Goal: Information Seeking & Learning: Learn about a topic

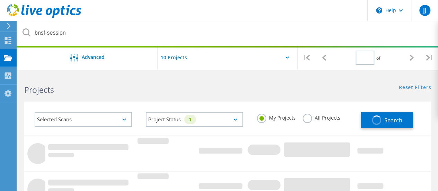
type input "1"
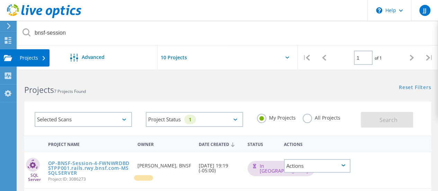
click at [36, 59] on div "Projects" at bounding box center [33, 57] width 26 height 5
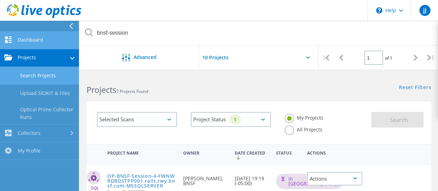
click at [35, 39] on link "Dashboard" at bounding box center [39, 41] width 79 height 18
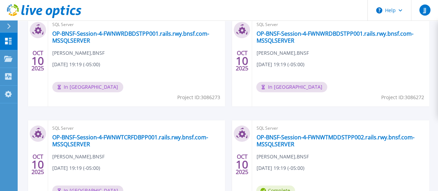
scroll to position [182, 0]
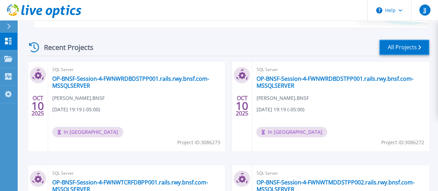
click at [384, 43] on link "All Projects" at bounding box center [405, 48] width 50 height 16
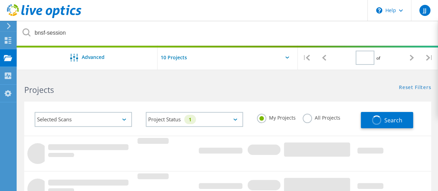
type input "1"
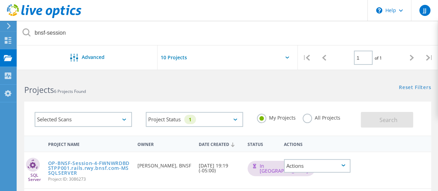
click at [188, 55] on input "text" at bounding box center [192, 57] width 69 height 24
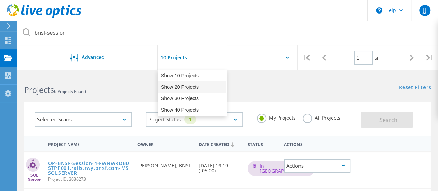
click at [175, 89] on div "Show 20 Projects" at bounding box center [192, 86] width 69 height 11
type input "Show 20 Projects"
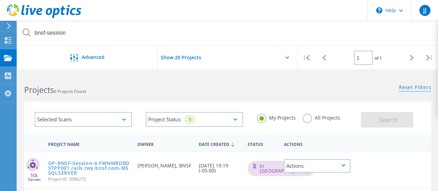
click at [419, 86] on link "Reset Filters" at bounding box center [415, 88] width 32 height 6
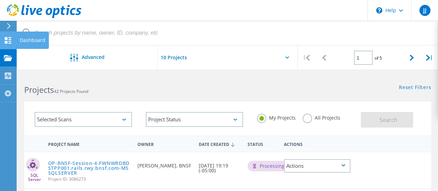
click at [8, 39] on icon at bounding box center [8, 40] width 8 height 7
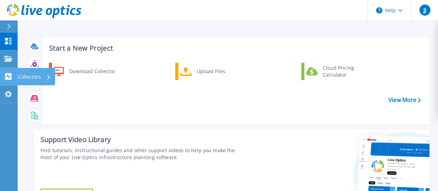
click at [20, 76] on p "Collectors" at bounding box center [29, 77] width 23 height 18
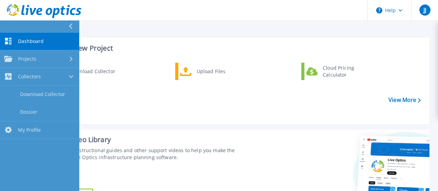
click at [38, 43] on span "Dashboard" at bounding box center [31, 41] width 26 height 6
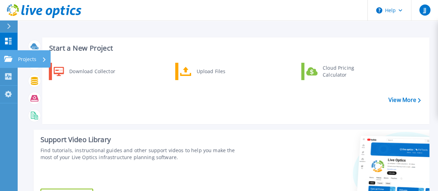
click at [39, 58] on div "Projects" at bounding box center [32, 59] width 28 height 18
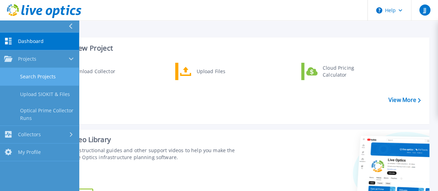
click at [35, 76] on link "Search Projects" at bounding box center [39, 77] width 79 height 18
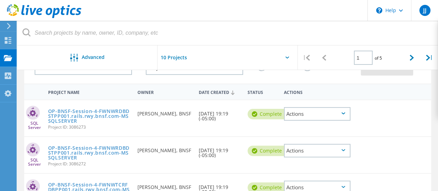
scroll to position [35, 0]
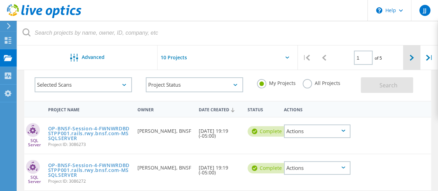
click at [412, 62] on div at bounding box center [412, 57] width 18 height 25
type input "2"
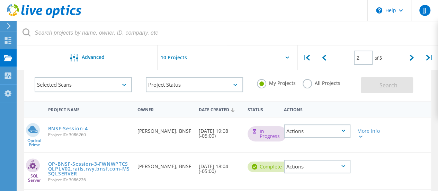
click at [73, 129] on link "BNSF-Session-4" at bounding box center [68, 128] width 40 height 5
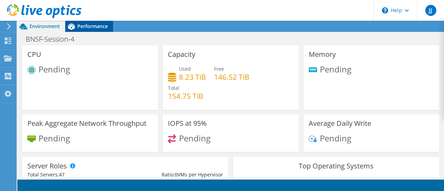
click at [86, 27] on span "Performance" at bounding box center [92, 26] width 31 height 7
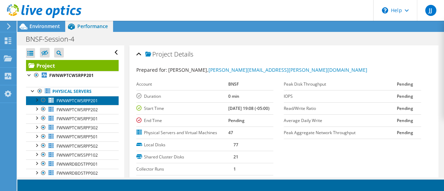
click at [79, 101] on span "FWNWPTCWSRPP201" at bounding box center [76, 101] width 41 height 6
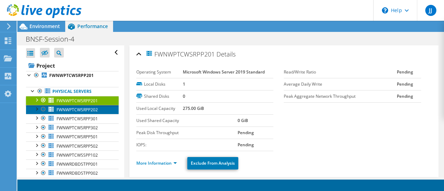
click at [72, 107] on span "FWNWPTCWSRPP202" at bounding box center [76, 110] width 41 height 6
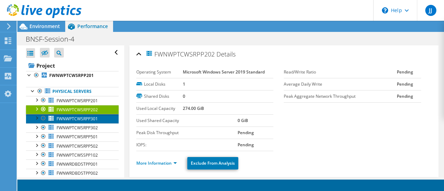
click at [75, 116] on span "FWNWPTCWSRPP301" at bounding box center [76, 119] width 41 height 6
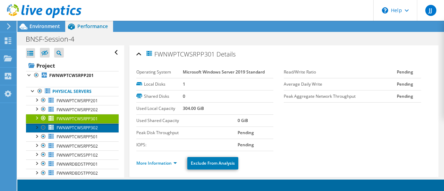
click at [67, 123] on link "FWNWPTCWSRPP302" at bounding box center [72, 127] width 93 height 9
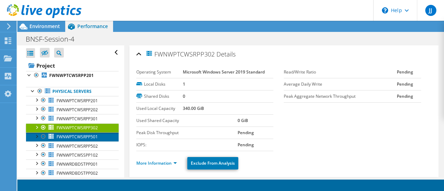
click at [76, 134] on span "FWNWPTCWSRPP501" at bounding box center [76, 137] width 41 height 6
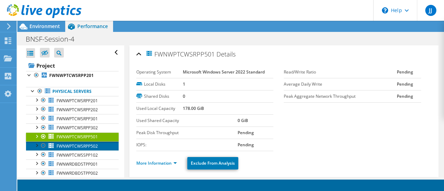
click at [68, 146] on span "FWNWPTCWSRPP502" at bounding box center [76, 146] width 41 height 6
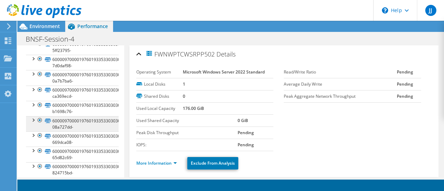
scroll to position [451, 0]
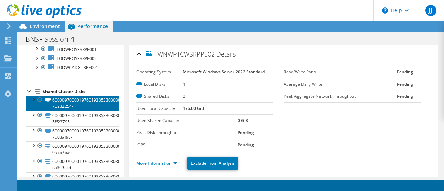
click at [79, 101] on link "60000970000197601933533030304246-70ad2254-" at bounding box center [72, 103] width 93 height 15
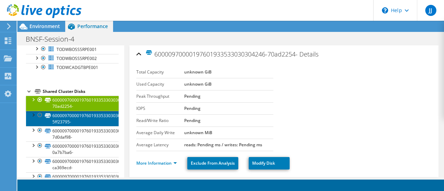
click at [80, 114] on link "60000970000197601933533030304330-5ff23795-" at bounding box center [72, 118] width 93 height 15
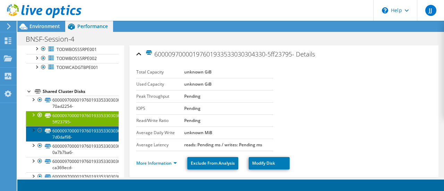
click at [80, 128] on link "60000970000197601933533030304331-7d0daf98-" at bounding box center [72, 133] width 93 height 15
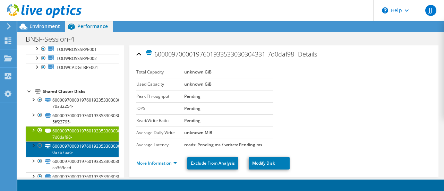
click at [73, 141] on link "60000970000197601933533030304344-0a7b7ba6-" at bounding box center [72, 148] width 93 height 15
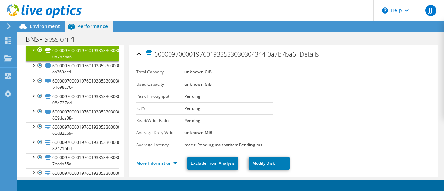
scroll to position [624, 0]
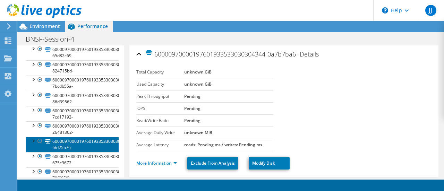
click at [72, 138] on link "60000970000197601933533030304134-fdd25b76-" at bounding box center [72, 144] width 93 height 15
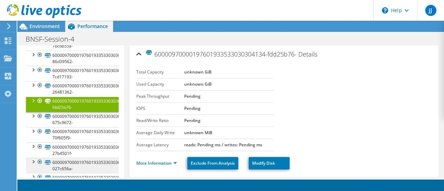
scroll to position [690, 0]
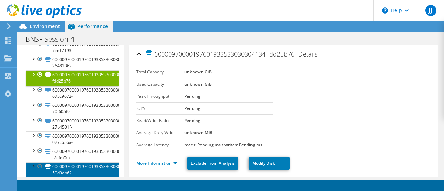
click at [76, 162] on link "60000970000197601933533030304141-50d9eb62-" at bounding box center [72, 169] width 93 height 15
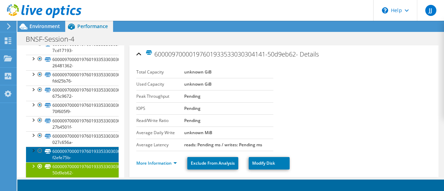
click at [76, 147] on link "60000970000197601933533030304139-f2efe75b-" at bounding box center [72, 154] width 93 height 15
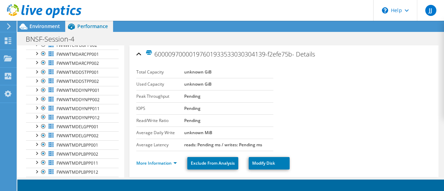
scroll to position [136, 0]
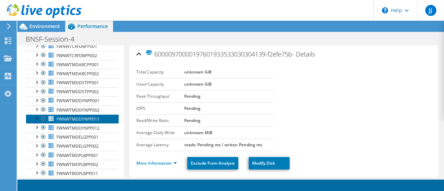
click at [83, 120] on link "FWNWTMDDYNPP011" at bounding box center [72, 118] width 93 height 9
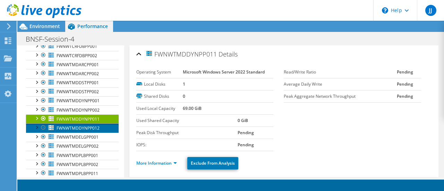
click at [82, 127] on span "FWNWTMDDYNPP012" at bounding box center [77, 128] width 43 height 6
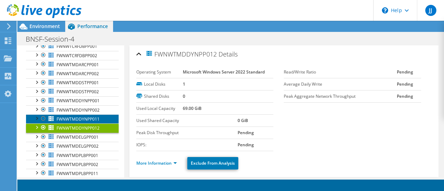
click at [79, 118] on span "FWNWTMDDYNPP011" at bounding box center [77, 119] width 43 height 6
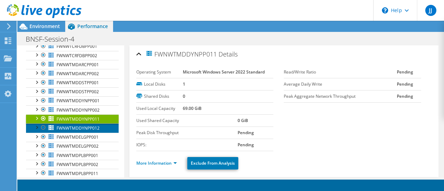
click at [78, 125] on span "FWNWTMDDYNPP012" at bounding box center [77, 128] width 43 height 6
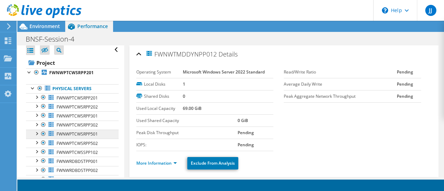
scroll to position [0, 0]
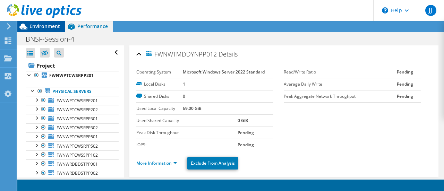
click at [42, 27] on span "Environment" at bounding box center [44, 26] width 31 height 7
